Goal: Use online tool/utility: Utilize a website feature to perform a specific function

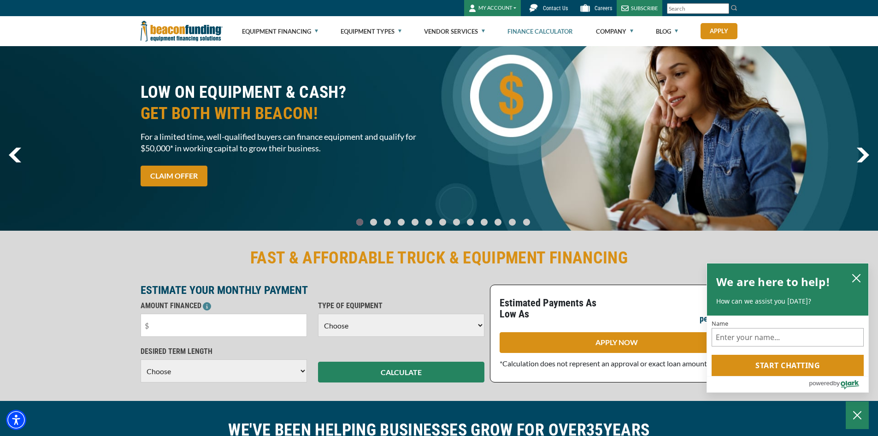
click at [557, 35] on link "Finance Calculator" at bounding box center [540, 32] width 65 height 30
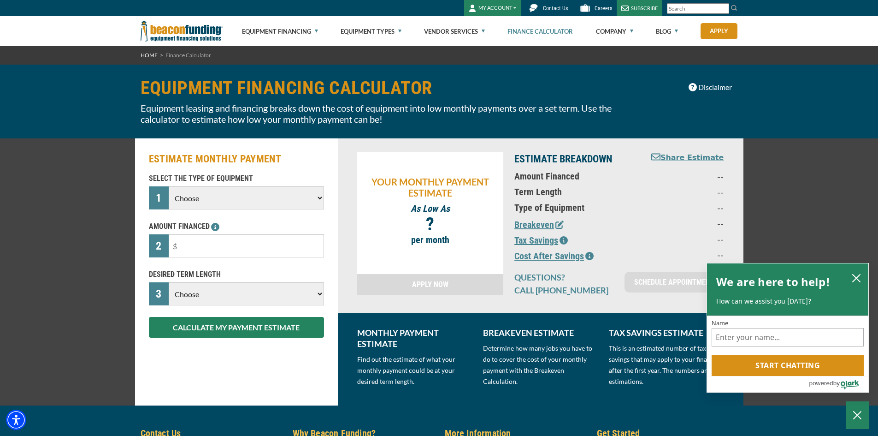
select select "5"
click at [169, 186] on select "Choose Backhoe Boom/Bucket Truck Chipper Commercial Mower Crane DTG/DTF Printin…" at bounding box center [246, 197] width 155 height 23
click at [216, 243] on input "text" at bounding box center [246, 245] width 155 height 23
type input "$45,000"
click at [232, 286] on select "Choose 36 Months 48 Months 60 Months" at bounding box center [246, 293] width 155 height 23
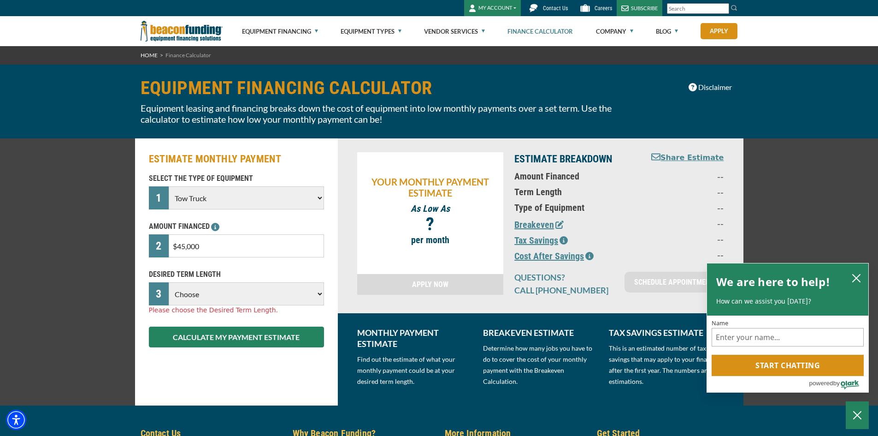
select select "60"
click at [169, 282] on select "Choose 36 Months 48 Months 60 Months" at bounding box center [246, 293] width 155 height 23
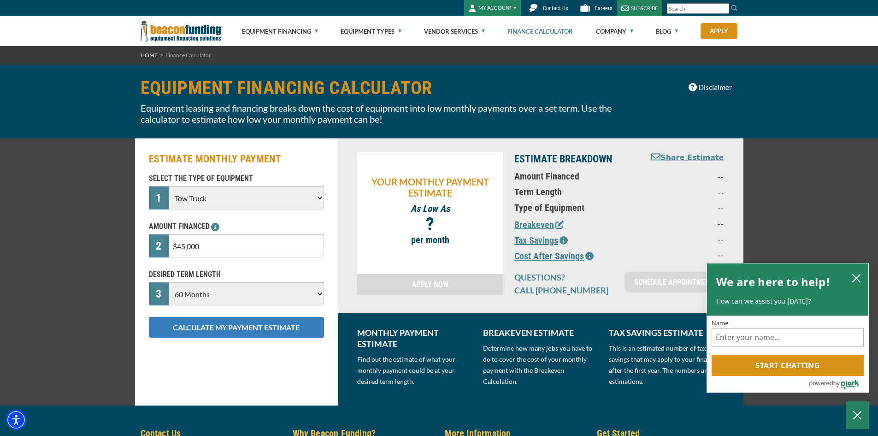
click at [202, 332] on button "CALCULATE MY PAYMENT ESTIMATE" at bounding box center [236, 327] width 175 height 21
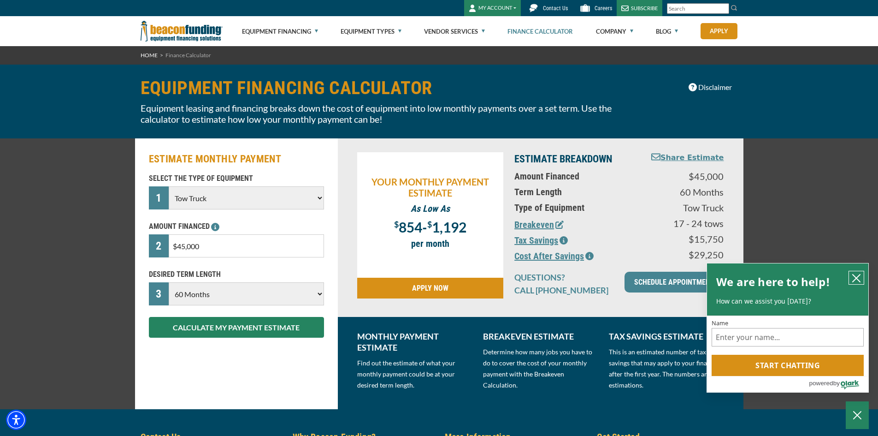
click at [857, 271] on button "close chatbox" at bounding box center [856, 277] width 15 height 13
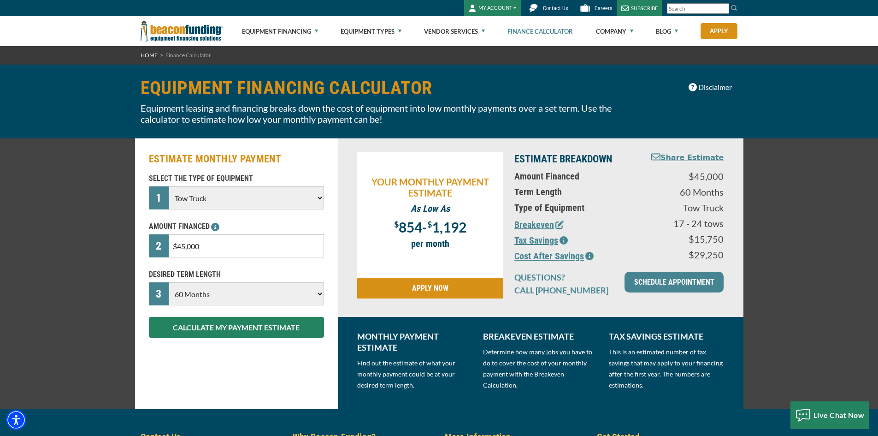
drag, startPoint x: 234, startPoint y: 248, endPoint x: 0, endPoint y: 253, distance: 234.2
click at [0, 253] on div "ESTIMATE MONTHLY PAYMENT SELECT THE TYPE OF EQUIPMENT 1 Choose Backhoe Boom/Buc…" at bounding box center [439, 273] width 878 height 271
type input "$48,000"
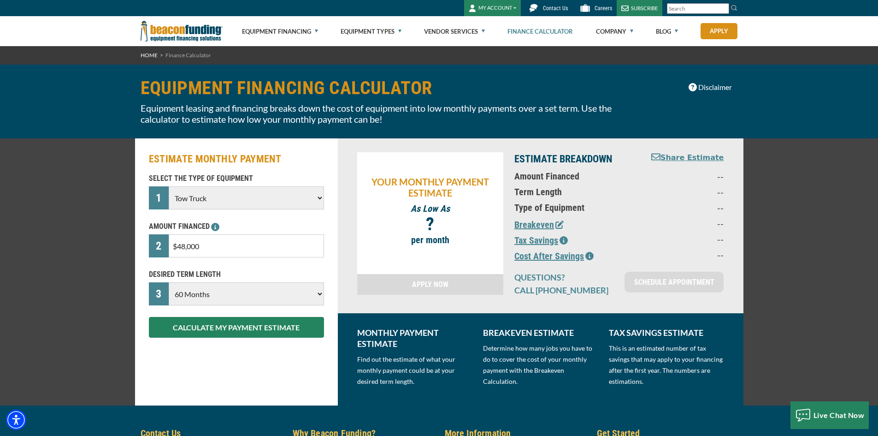
click at [0, 253] on div "ESTIMATE MONTHLY PAYMENT SELECT THE TYPE OF EQUIPMENT 1 Choose Backhoe Boom/Buc…" at bounding box center [439, 271] width 878 height 267
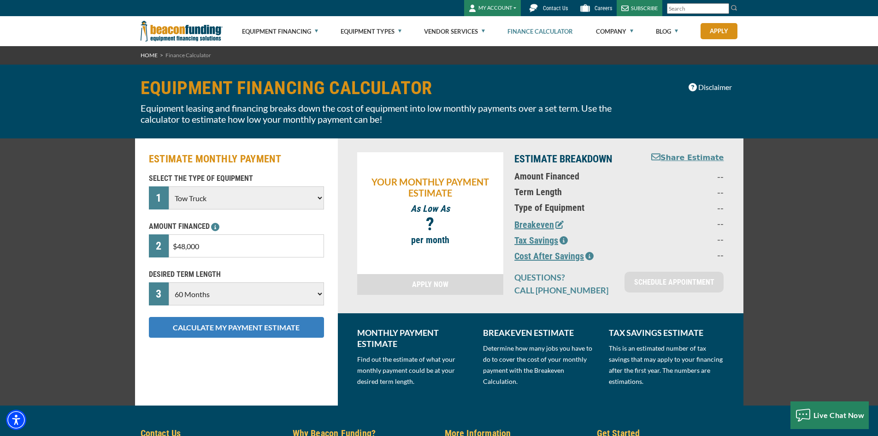
click at [284, 325] on button "CALCULATE MY PAYMENT ESTIMATE" at bounding box center [236, 327] width 175 height 21
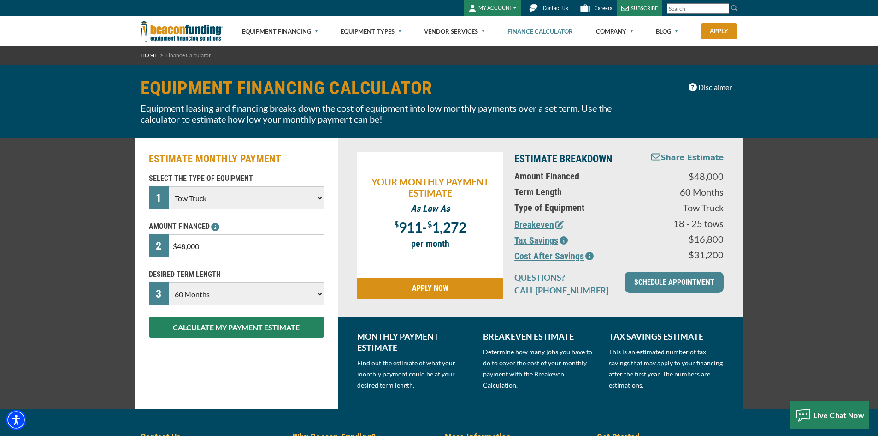
drag, startPoint x: 216, startPoint y: 245, endPoint x: 156, endPoint y: 245, distance: 60.4
click at [156, 245] on div "2 $48,000" at bounding box center [236, 245] width 175 height 23
click at [123, 280] on div "ESTIMATE MONTHLY PAYMENT SELECT THE TYPE OF EQUIPMENT 1 Choose Backhoe Boom/Buc…" at bounding box center [439, 273] width 878 height 271
click at [227, 301] on select "Choose 36 Months 48 Months 60 Months" at bounding box center [246, 293] width 155 height 23
select select "36"
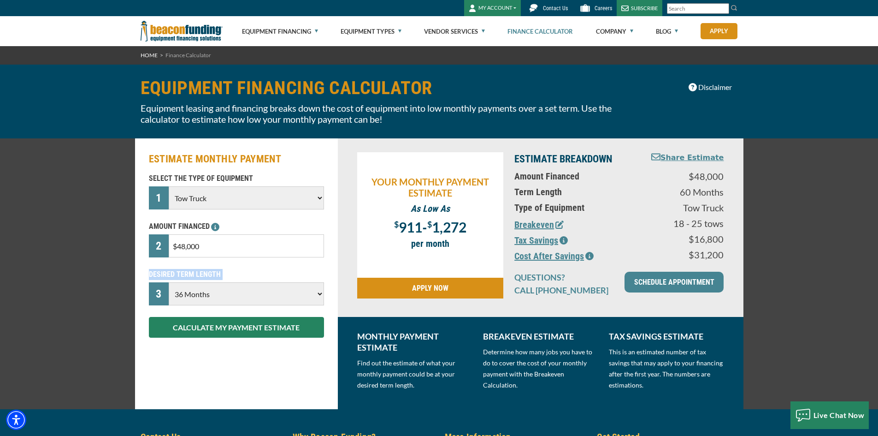
click at [169, 282] on select "Choose 36 Months 48 Months 60 Months" at bounding box center [246, 293] width 155 height 23
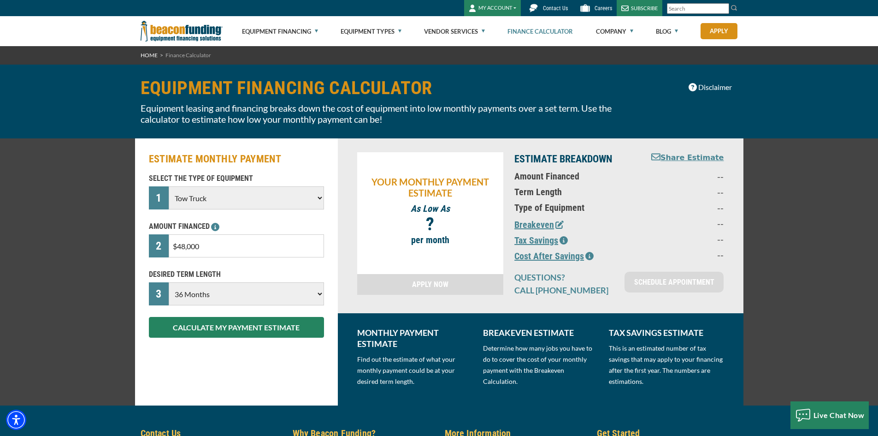
click at [209, 246] on input "$48,000" at bounding box center [246, 245] width 155 height 23
type input "$25,000"
click at [245, 222] on p "AMOUNT FINANCED" at bounding box center [236, 226] width 175 height 11
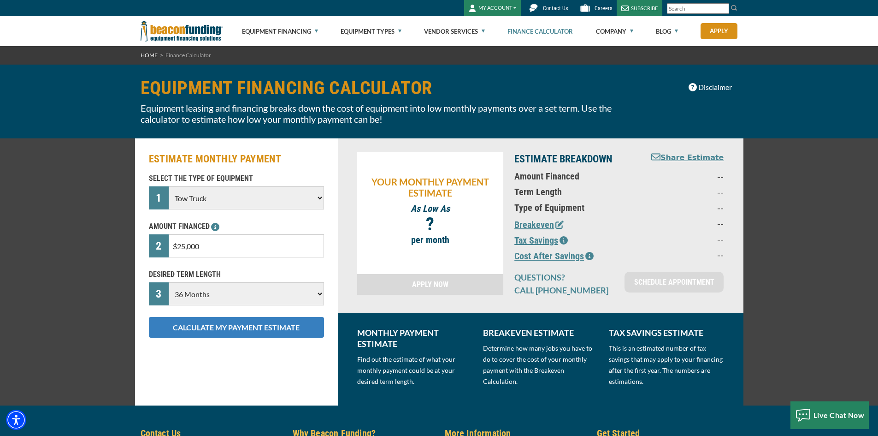
click at [267, 335] on button "CALCULATE MY PAYMENT ESTIMATE" at bounding box center [236, 327] width 175 height 21
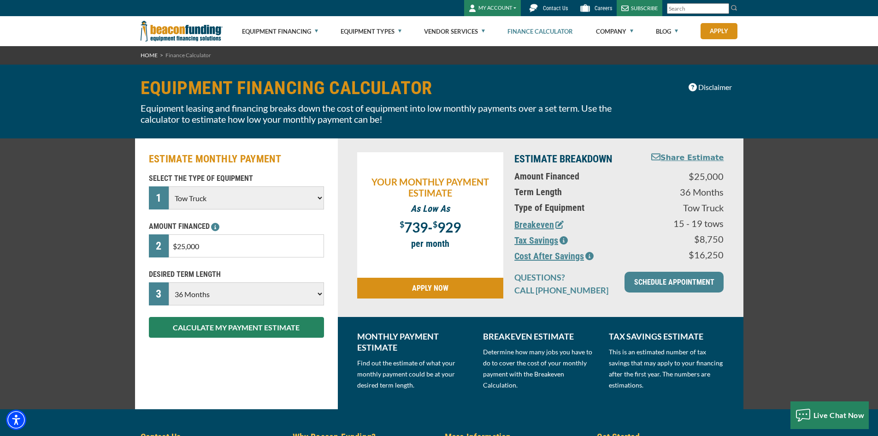
click at [260, 295] on select "Choose 36 Months 48 Months 60 Months" at bounding box center [246, 293] width 155 height 23
click at [235, 376] on div "ESTIMATE MONTHLY PAYMENT SELECT THE TYPE OF EQUIPMENT 1 Choose Backhoe Boom/Buc…" at bounding box center [236, 273] width 203 height 271
drag, startPoint x: 248, startPoint y: 295, endPoint x: 236, endPoint y: 302, distance: 13.3
click at [248, 295] on select "Choose 36 Months 48 Months 60 Months" at bounding box center [246, 293] width 155 height 23
select select "48"
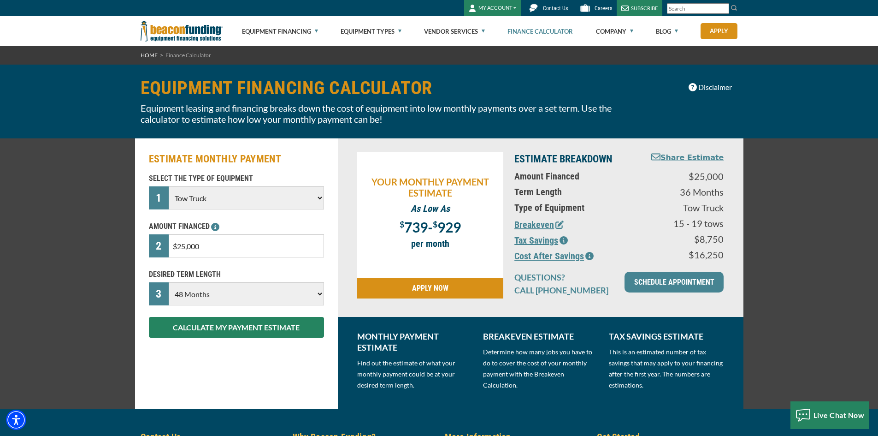
click at [169, 282] on select "Choose 36 Months 48 Months 60 Months" at bounding box center [246, 293] width 155 height 23
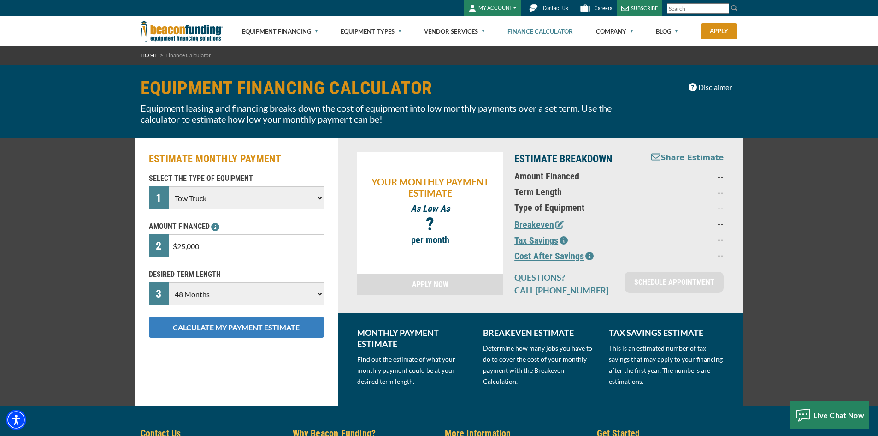
click at [221, 328] on button "CALCULATE MY PAYMENT ESTIMATE" at bounding box center [236, 327] width 175 height 21
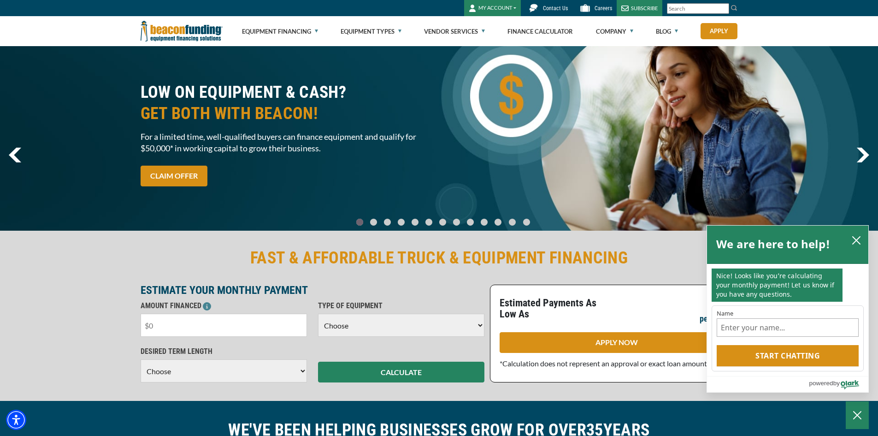
click at [214, 326] on input "text" at bounding box center [224, 324] width 166 height 23
type input "$57,000"
click at [369, 284] on div "FAST & AFFORDABLE TRUCK & EQUIPMENT FINANCING ESTIMATE YOUR MONTHLY PAYMENT AMO…" at bounding box center [439, 314] width 609 height 135
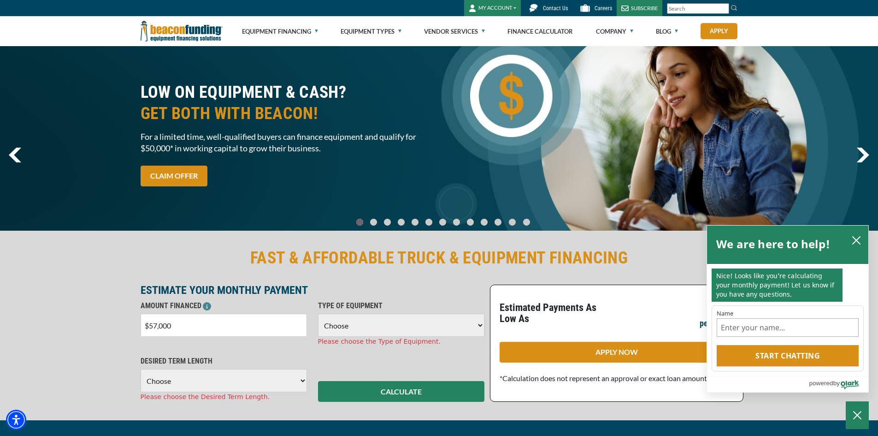
click at [423, 329] on select "Choose Backhoe Boom/Bucket Truck Chipper Commercial Mower Crane DTG/DTF Printin…" at bounding box center [401, 324] width 166 height 23
select select "5"
click at [318, 313] on select "Choose Backhoe Boom/Bucket Truck Chipper Commercial Mower Crane DTG/DTF Printin…" at bounding box center [401, 324] width 166 height 23
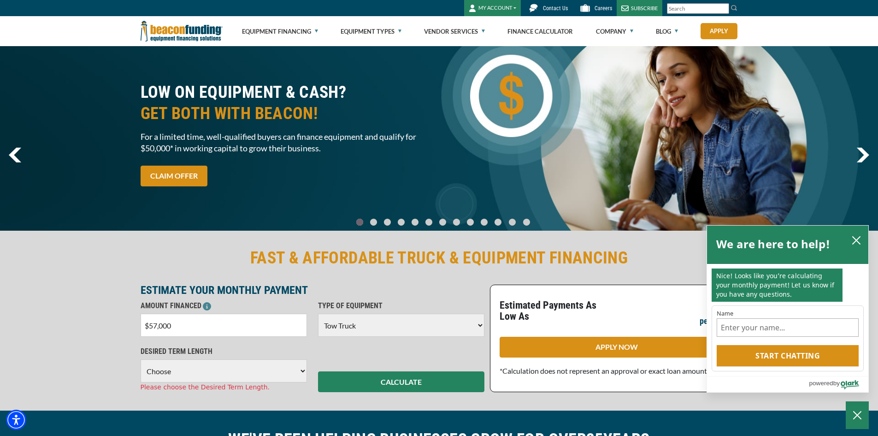
click at [274, 371] on select "Choose 36 Months 48 Months 60 Months" at bounding box center [224, 370] width 166 height 23
select select "60"
click at [141, 359] on select "Choose 36 Months 48 Months 60 Months" at bounding box center [224, 370] width 166 height 23
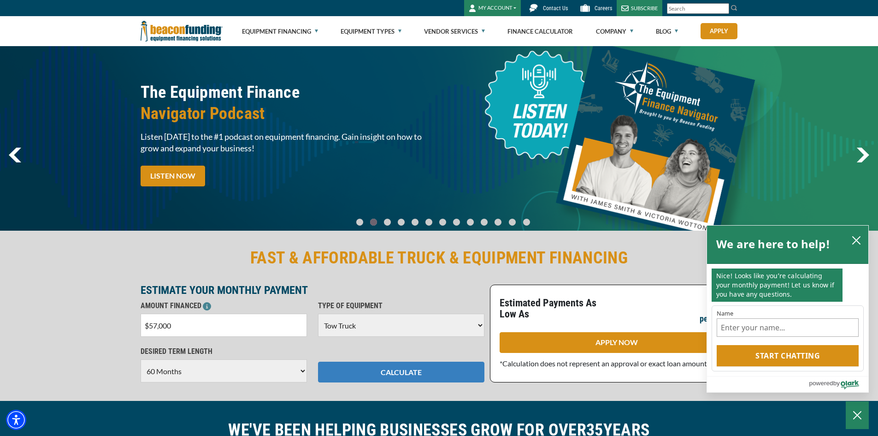
click at [380, 375] on button "CALCULATE" at bounding box center [401, 371] width 166 height 21
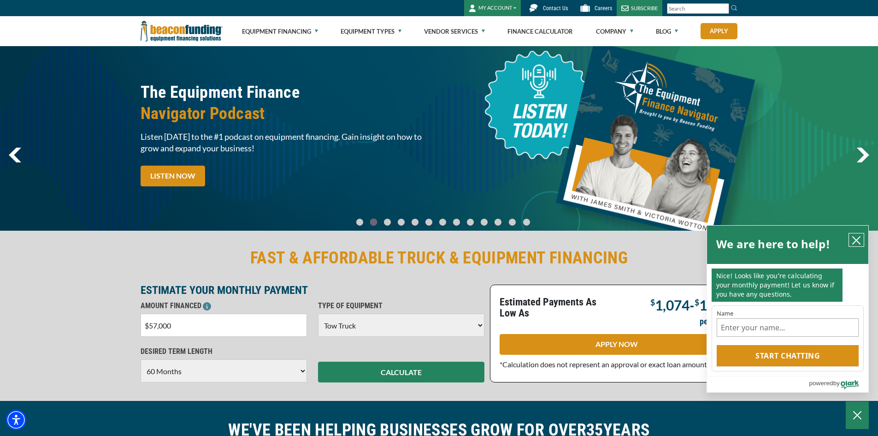
click at [858, 240] on icon "close chatbox" at bounding box center [856, 240] width 9 height 9
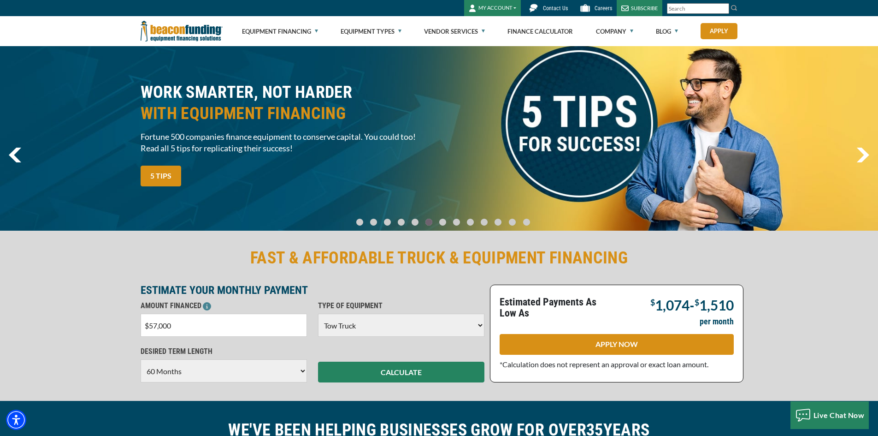
drag, startPoint x: 216, startPoint y: 319, endPoint x: 75, endPoint y: 316, distance: 140.6
click at [75, 316] on div "FAST & AFFORDABLE TRUCK & EQUIPMENT FINANCING ESTIMATE YOUR MONTHLY PAYMENT AMO…" at bounding box center [439, 315] width 878 height 172
type input "$4"
type input "$0"
type input "$40,000"
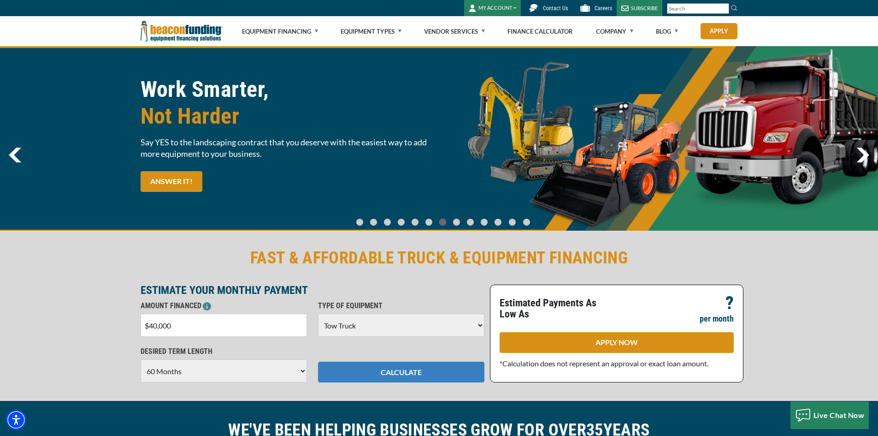
click at [431, 373] on button "CALCULATE" at bounding box center [401, 371] width 166 height 21
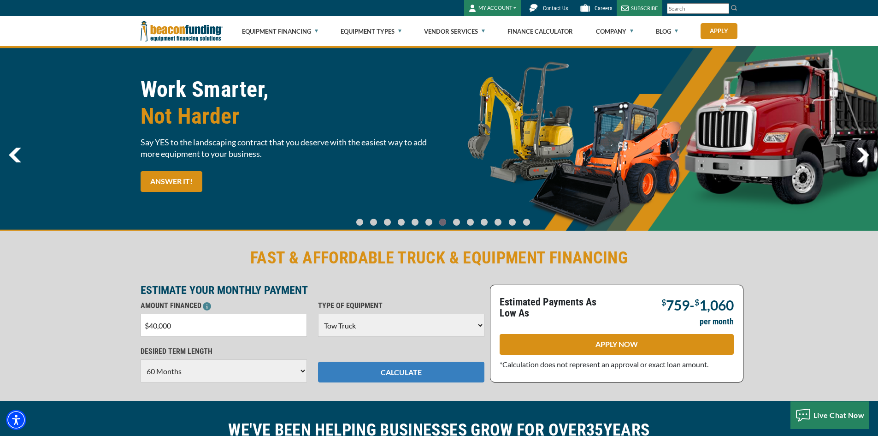
click at [437, 369] on button "CALCULATE" at bounding box center [401, 371] width 166 height 21
